Goal: Task Accomplishment & Management: Manage account settings

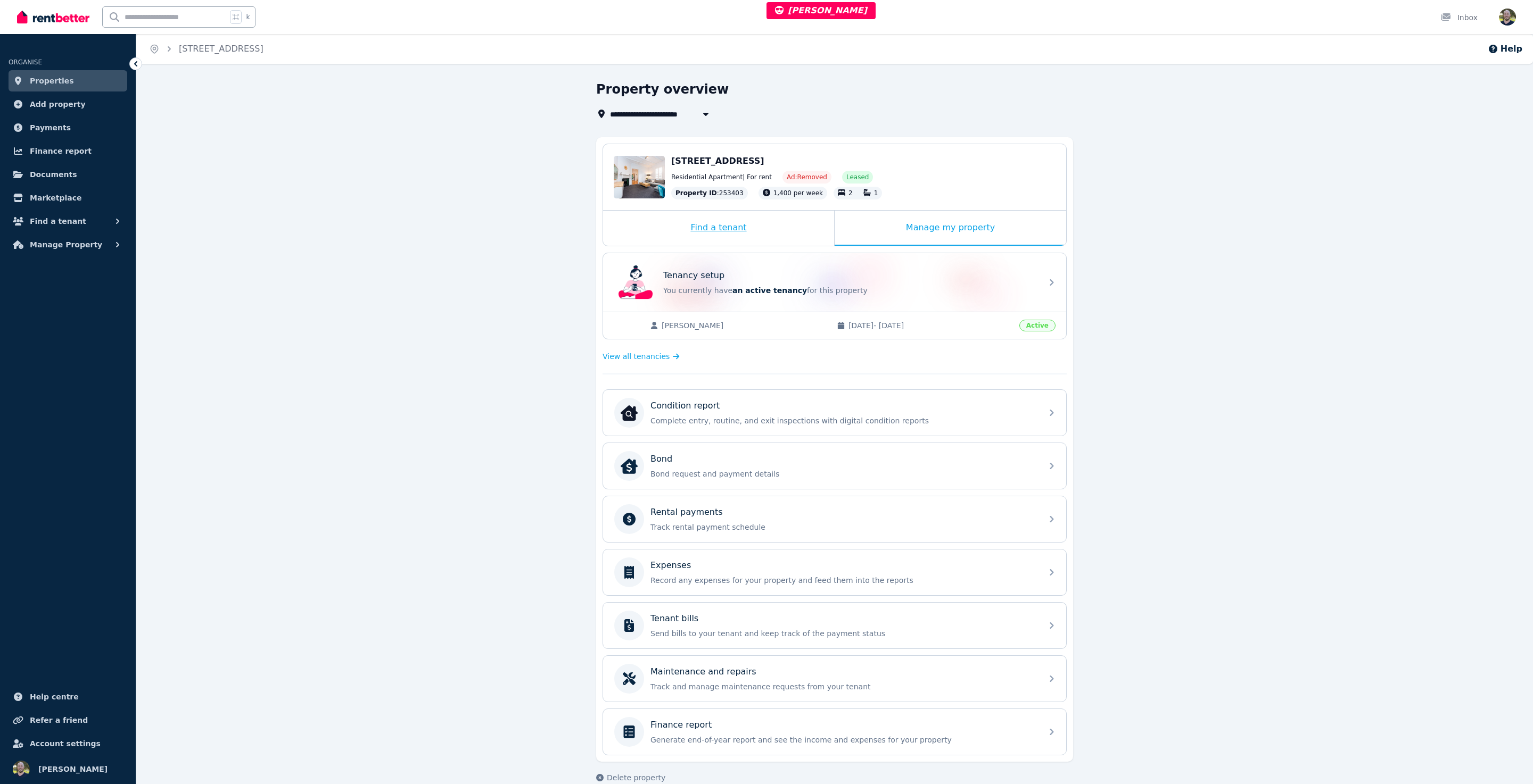
click at [713, 229] on div "Find a tenant" at bounding box center [719, 228] width 231 height 35
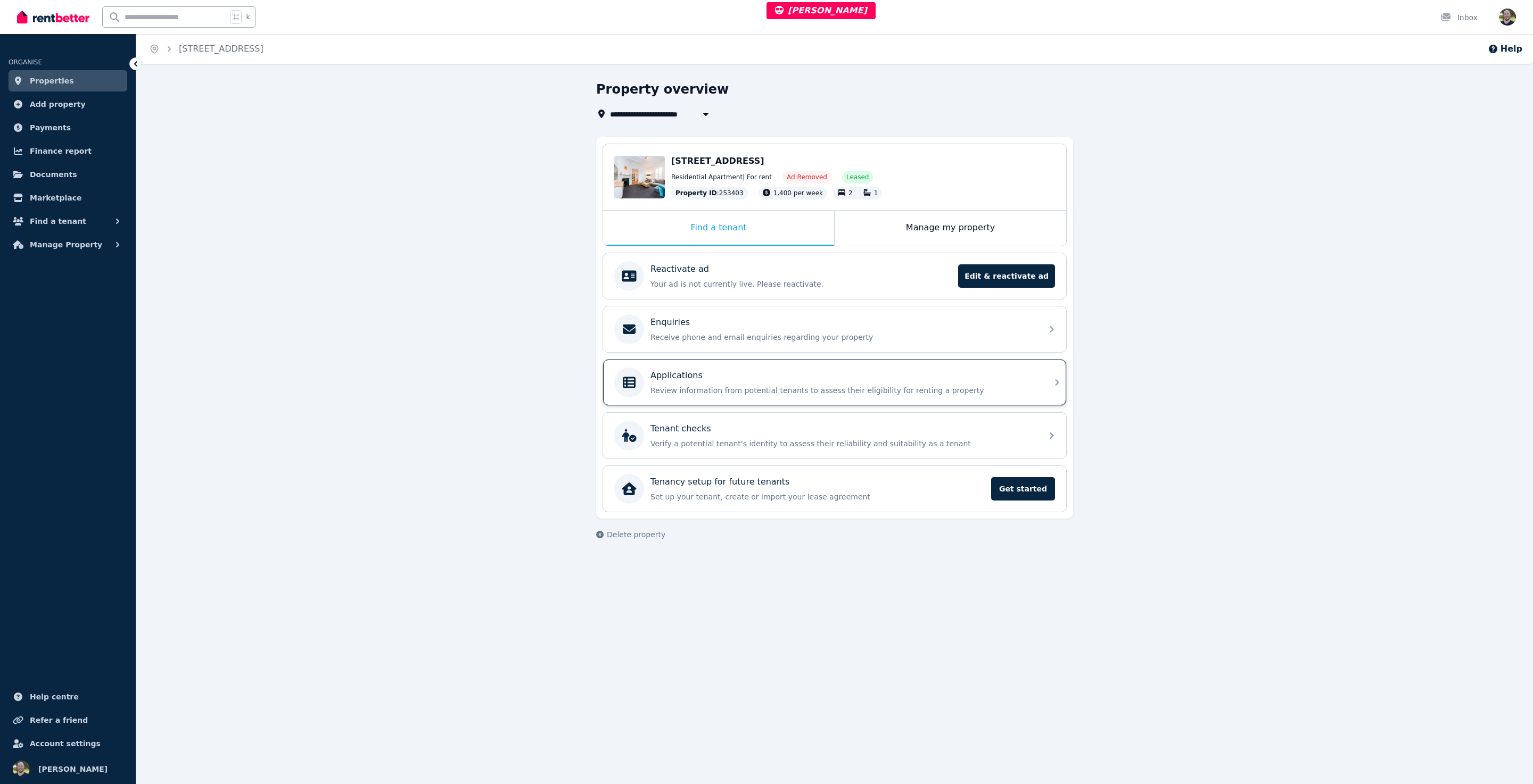
click at [710, 388] on p "Review information from potential tenants to assess their eligibility for renti…" at bounding box center [843, 391] width 385 height 11
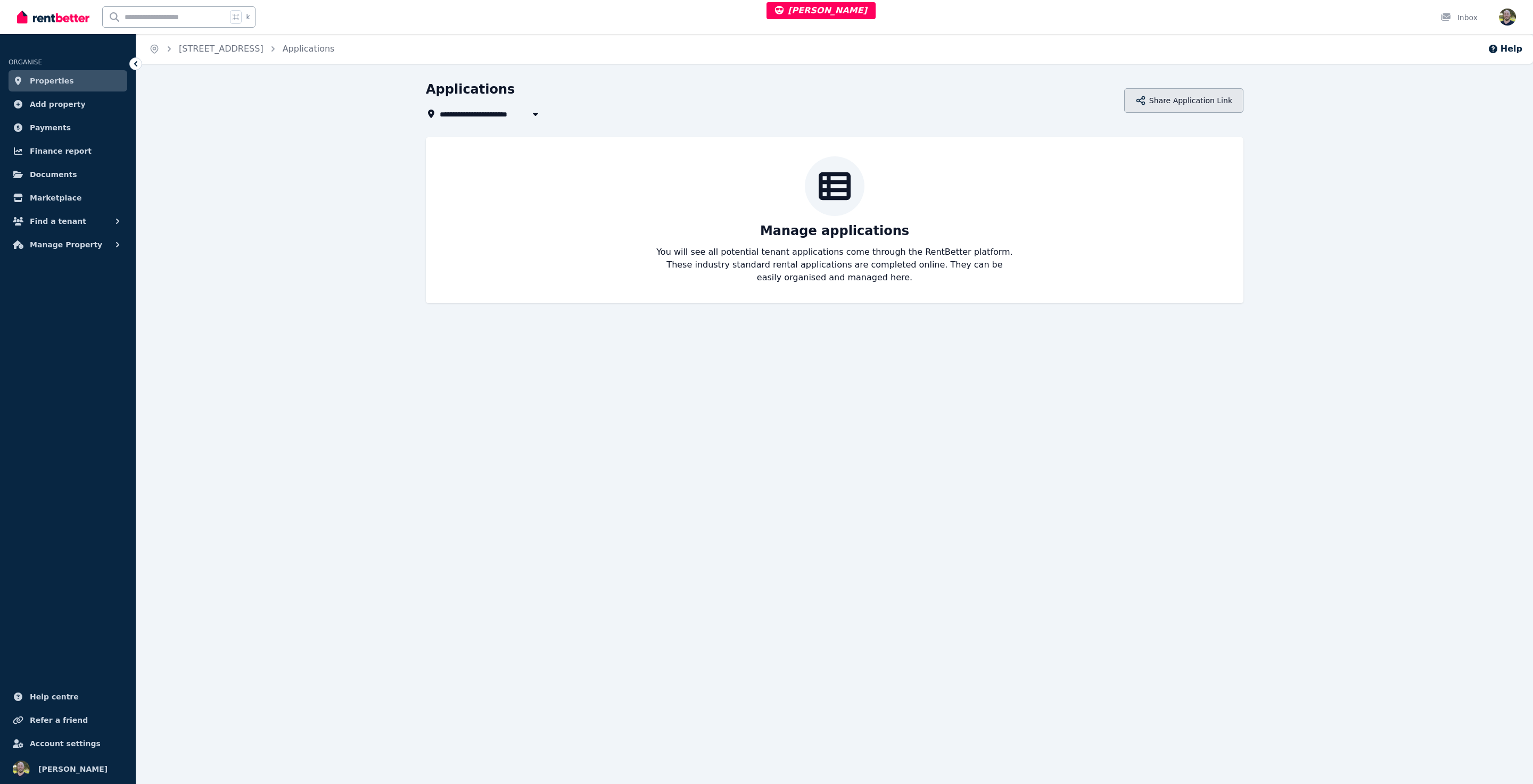
click at [1212, 102] on button "Share Application Link" at bounding box center [1184, 100] width 119 height 24
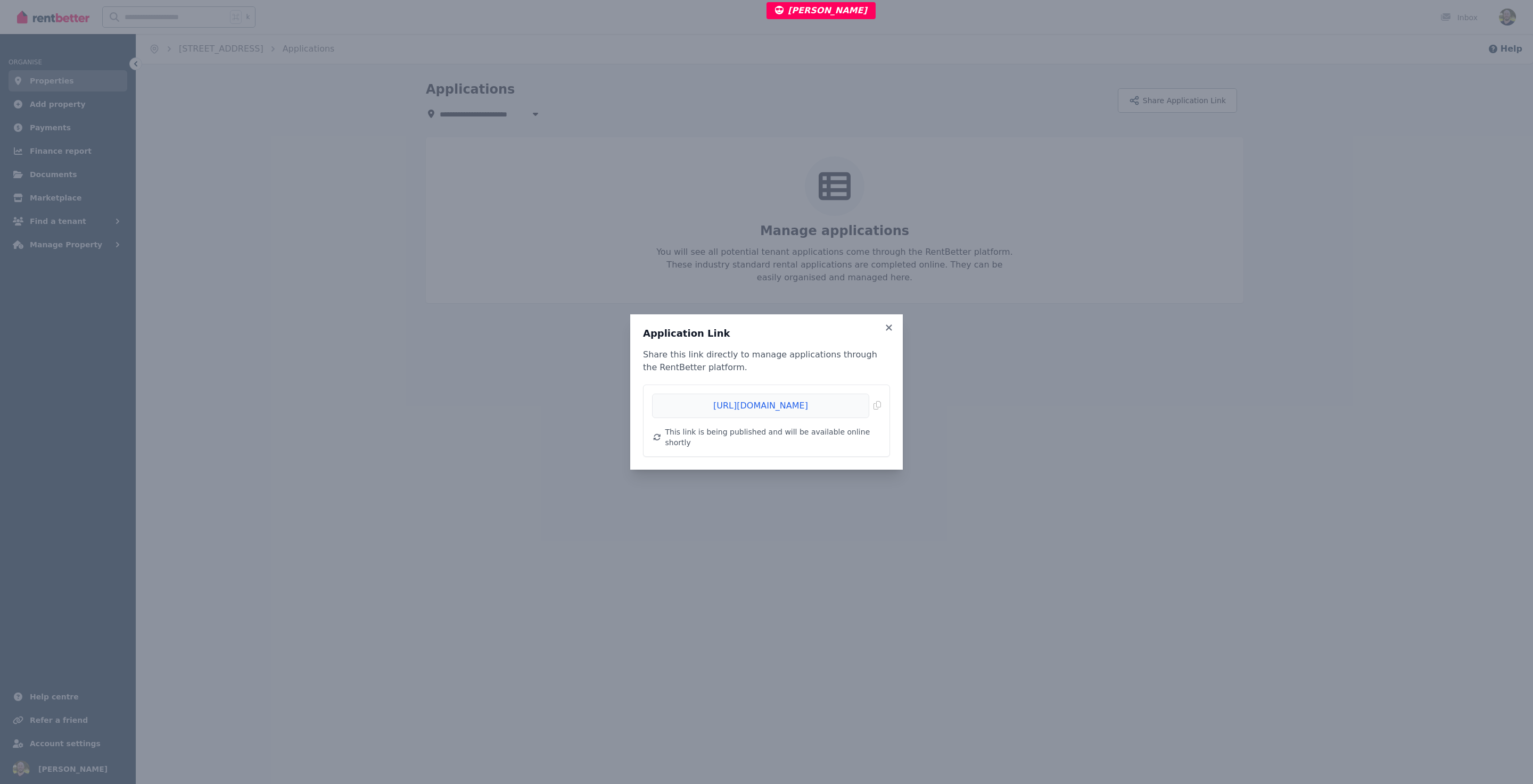
click at [868, 437] on span "This link is being published and will be available online shortly" at bounding box center [773, 438] width 216 height 21
drag, startPoint x: 868, startPoint y: 437, endPoint x: 665, endPoint y: 435, distance: 203.0
click at [665, 435] on div "This link is being published and will be available online shortly" at bounding box center [766, 438] width 229 height 21
copy span "This link is being published and will be available online shortly"
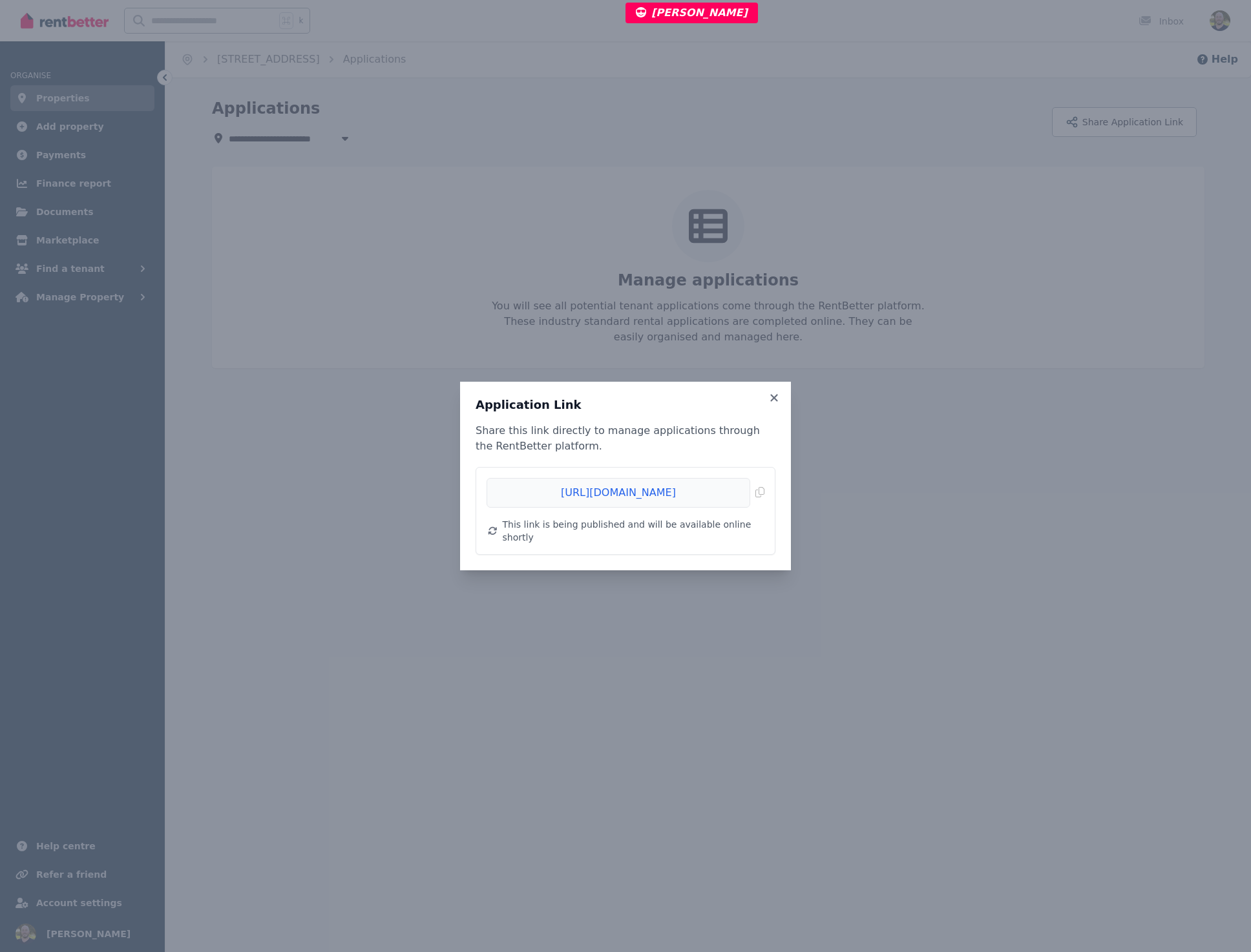
drag, startPoint x: 886, startPoint y: 456, endPoint x: 821, endPoint y: 434, distance: 68.6
click at [870, 450] on div "Application Link Share this link directly to manage applications through the Re…" at bounding box center [626, 476] width 1251 height 952
click at [775, 401] on icon at bounding box center [774, 398] width 7 height 7
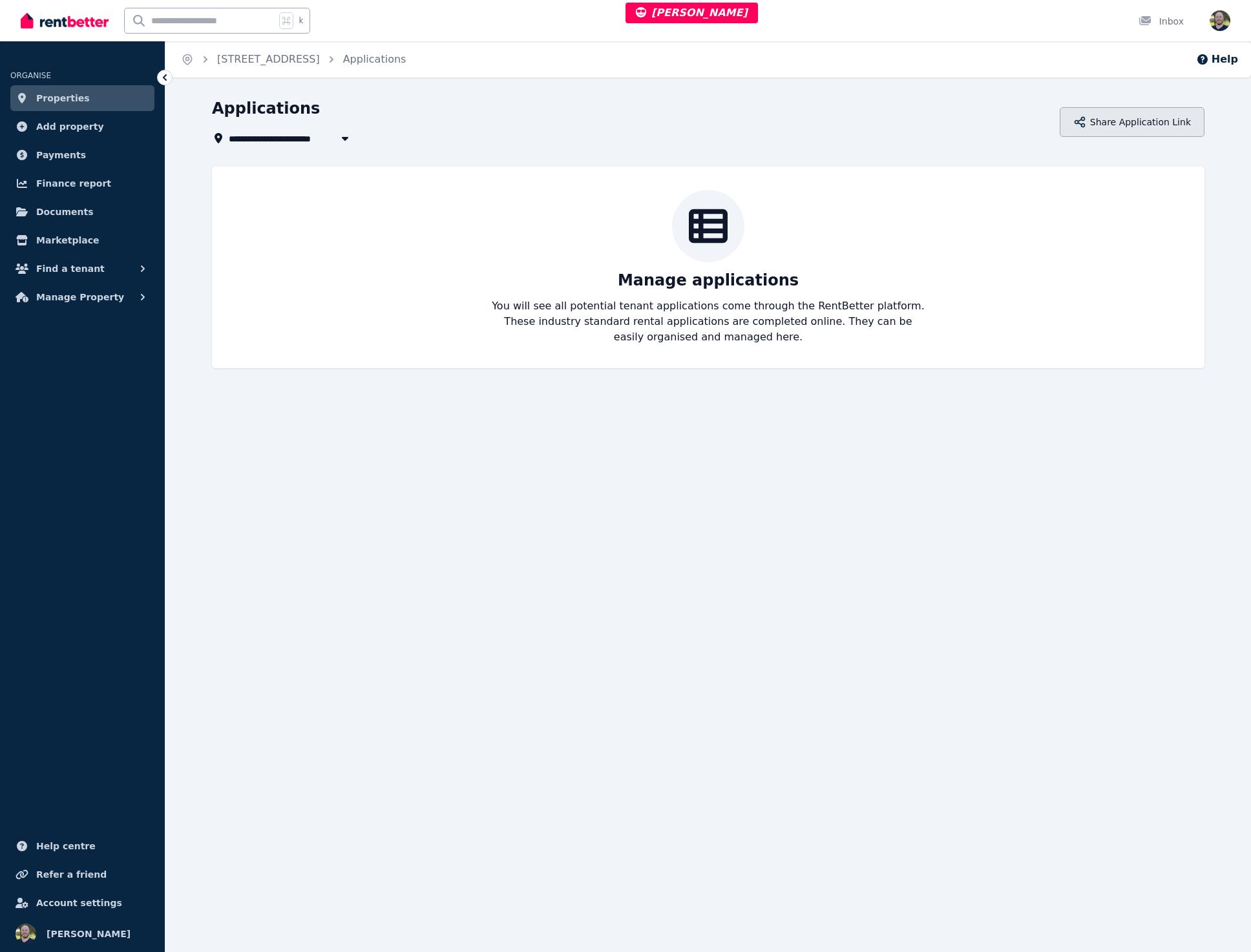
click at [1100, 124] on button "Share Application Link" at bounding box center [1132, 121] width 145 height 30
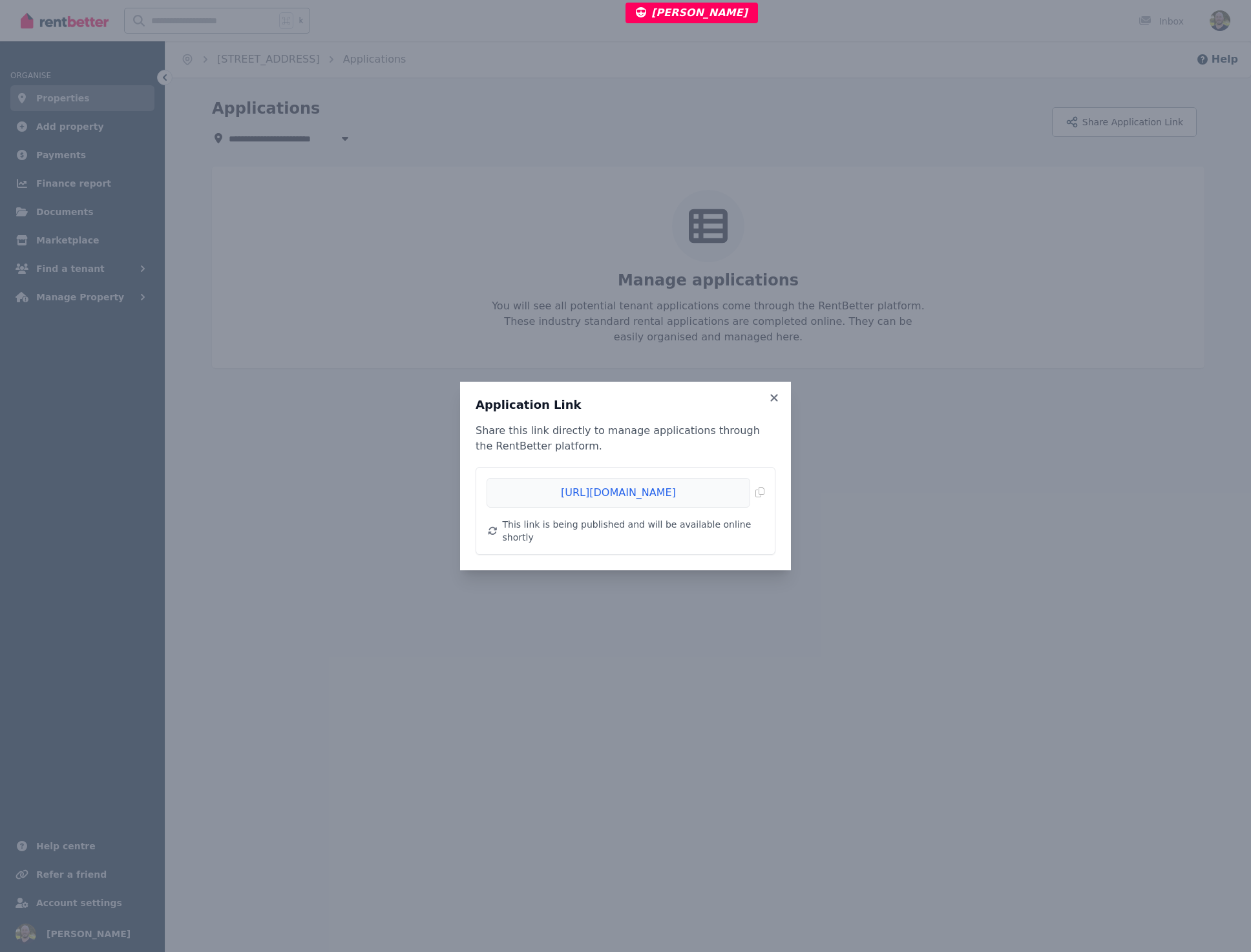
click at [884, 364] on div "Application Link Share this link directly to manage applications through the Re…" at bounding box center [626, 476] width 1251 height 952
click at [457, 304] on div "Application Link Share this link directly to manage applications through the Re…" at bounding box center [626, 476] width 1251 height 952
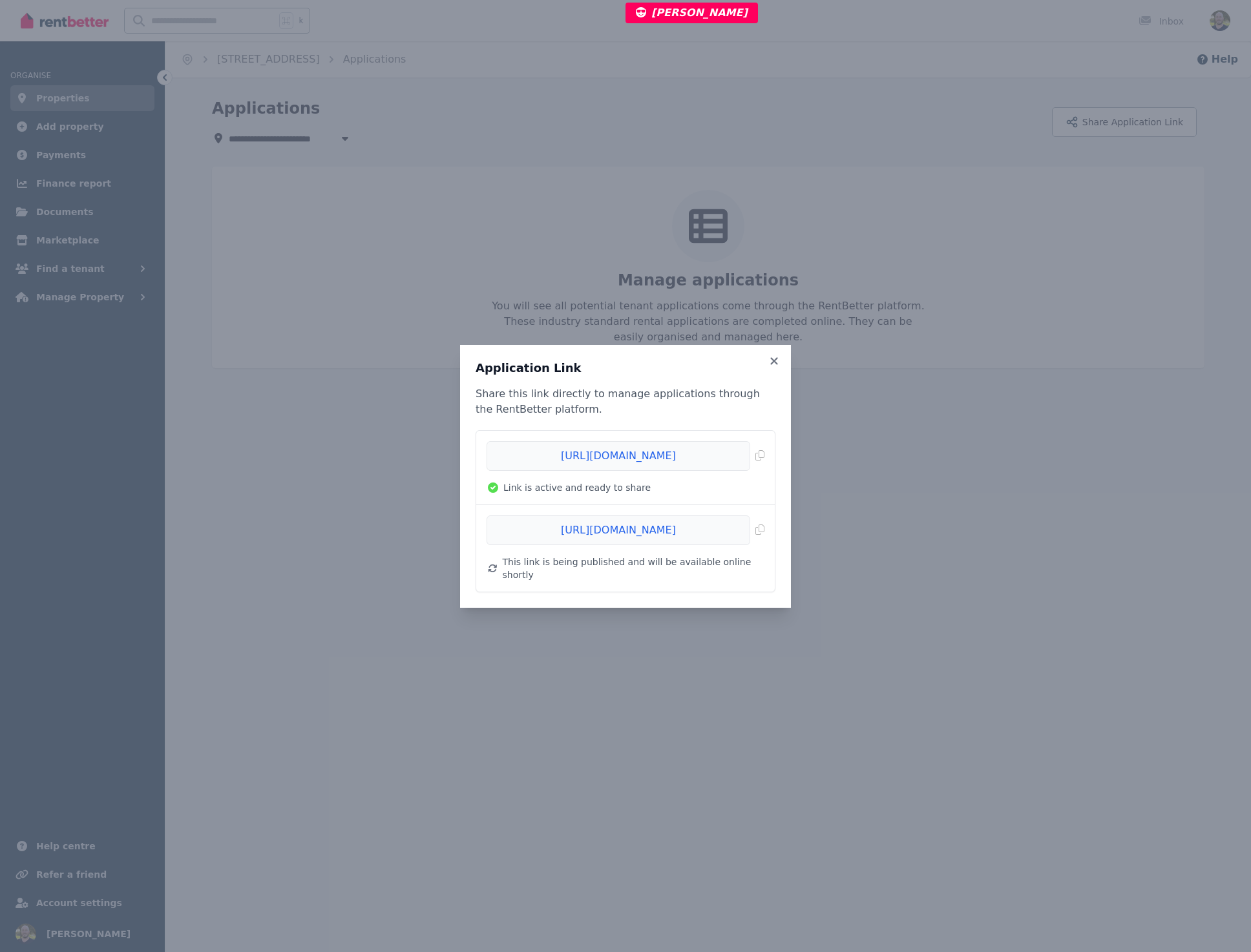
click at [383, 305] on div "Application Link Share this link directly to manage applications through the Re…" at bounding box center [626, 476] width 1251 height 952
